Goal: Task Accomplishment & Management: Manage account settings

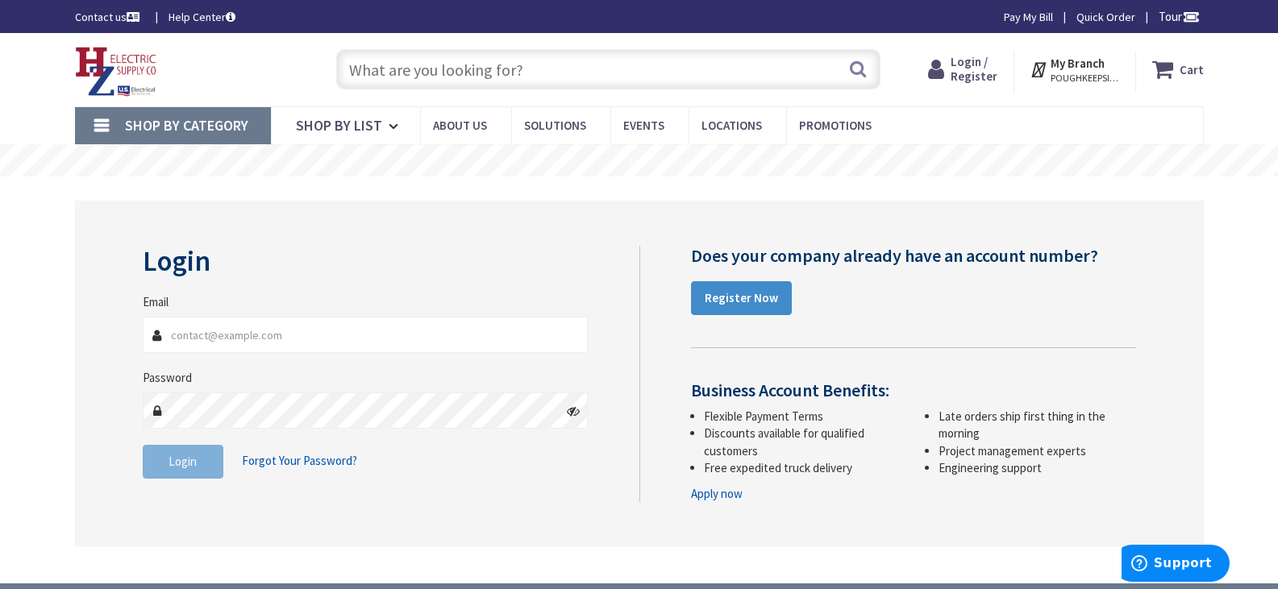
click at [229, 327] on input "Email" at bounding box center [366, 335] width 446 height 36
type input "briansilvestry@gmail.com"
click at [202, 448] on button "Login" at bounding box center [183, 462] width 81 height 34
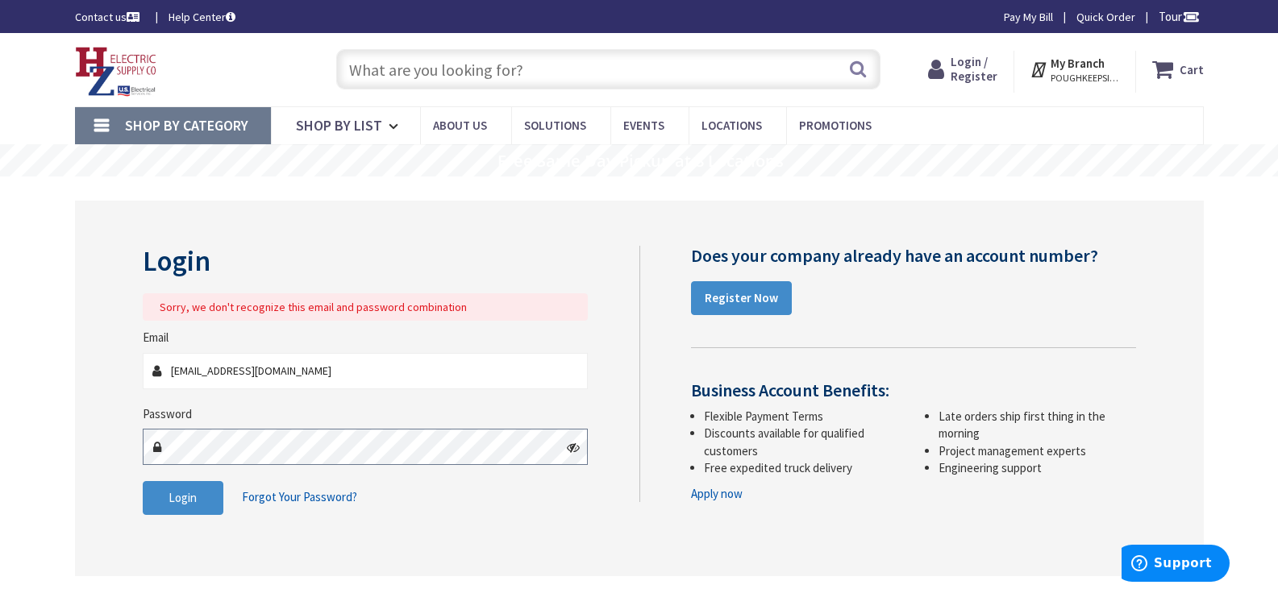
click at [102, 451] on div "Login Sorry, we don't recognize this email and password combination Email brian…" at bounding box center [639, 389] width 1129 height 376
click at [281, 494] on span "Forgot Your Password?" at bounding box center [299, 496] width 115 height 15
